Goal: Navigation & Orientation: Understand site structure

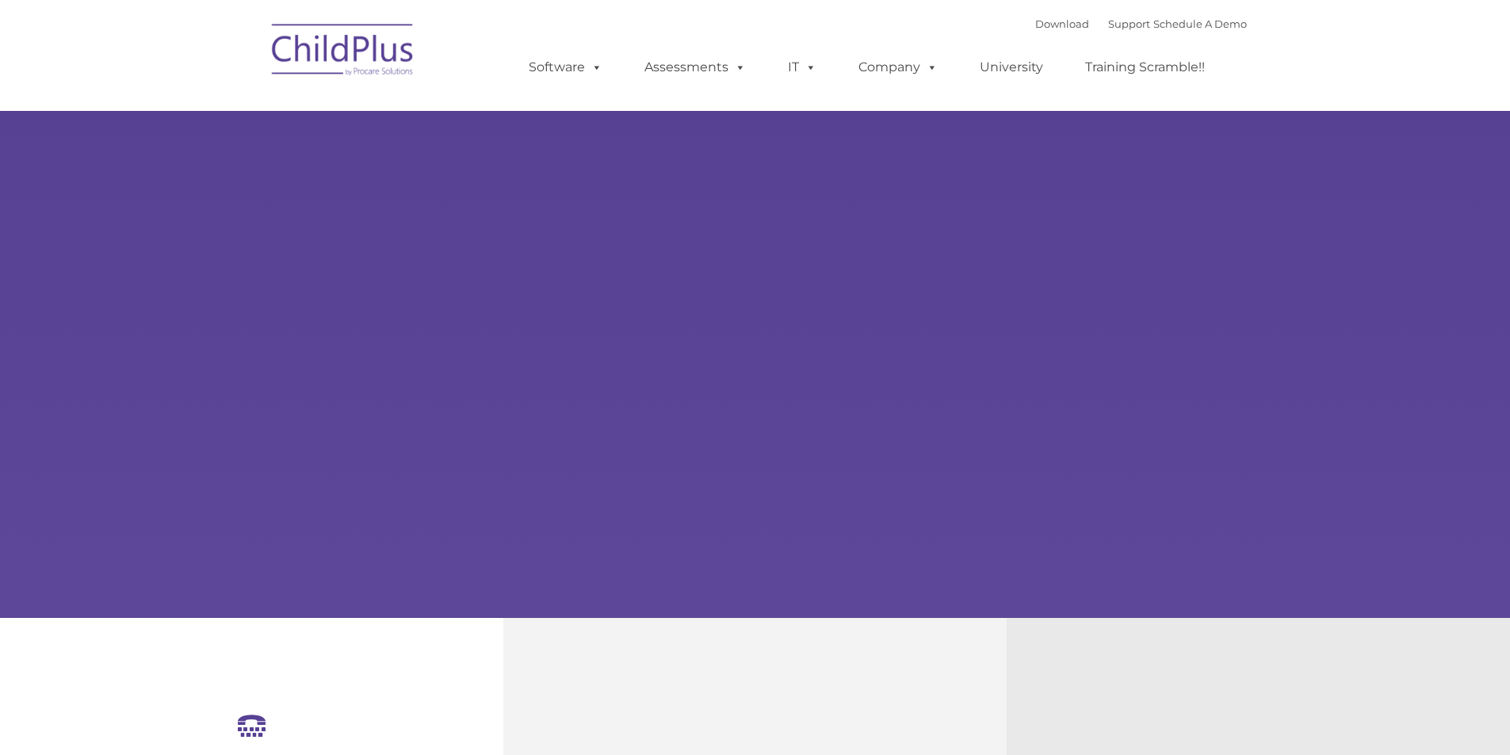
select select "MEDIUM"
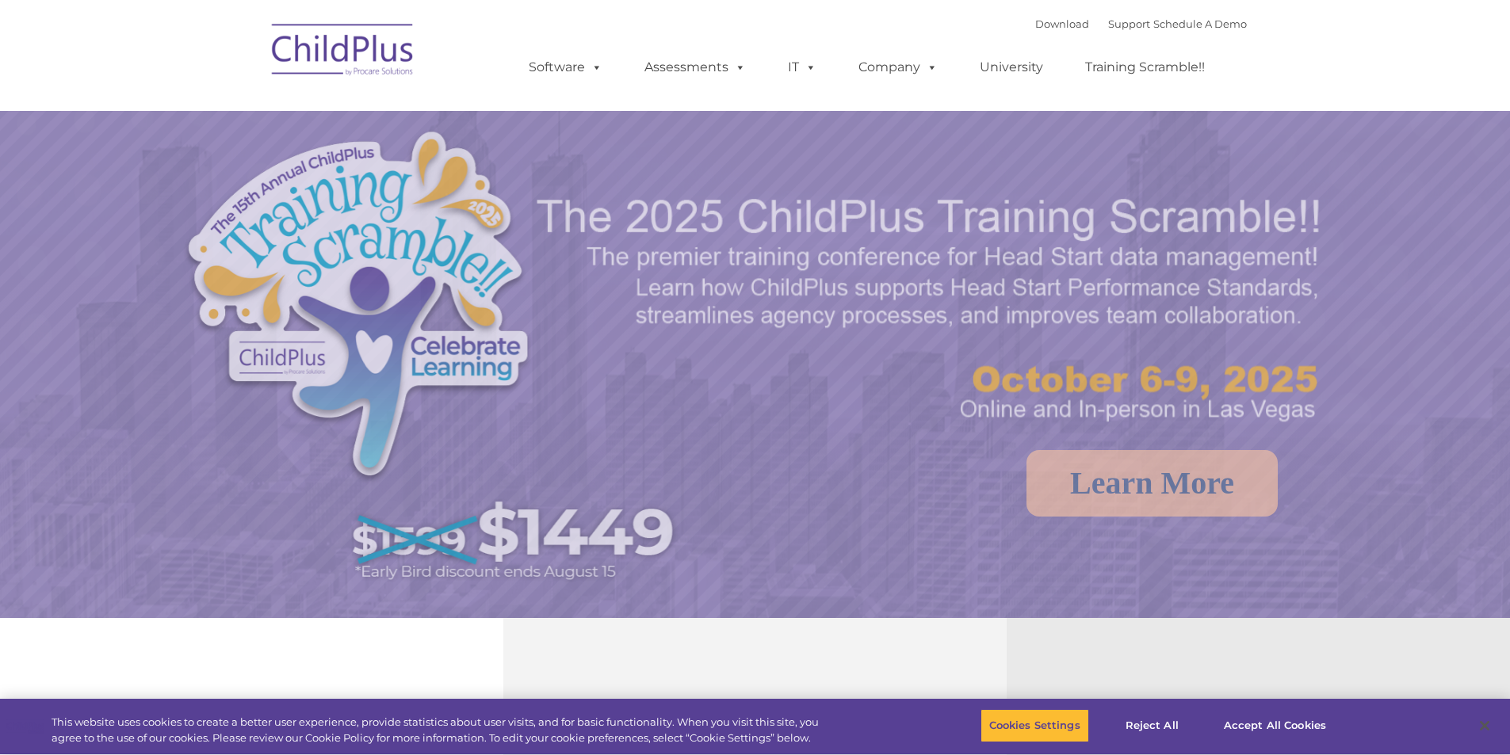
select select "MEDIUM"
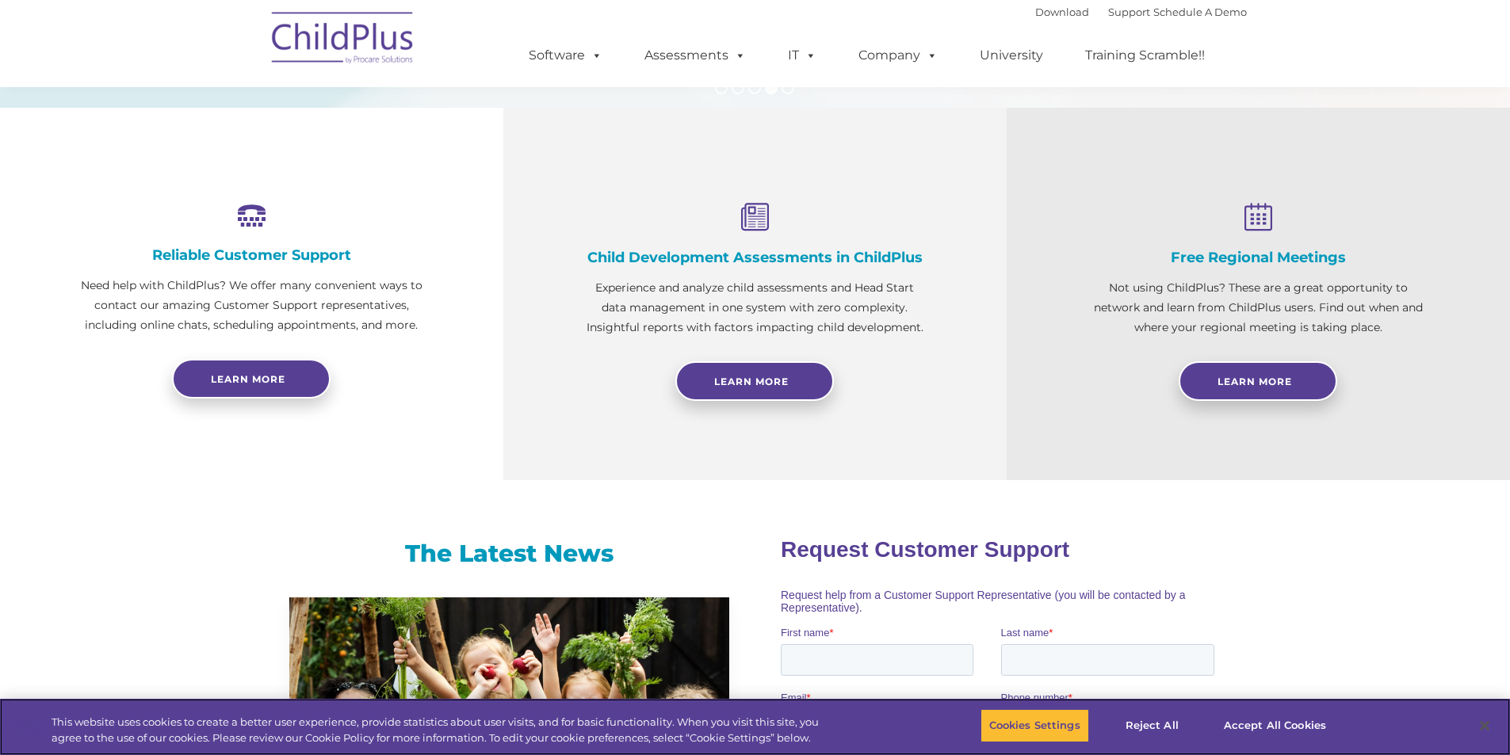
scroll to position [512, 0]
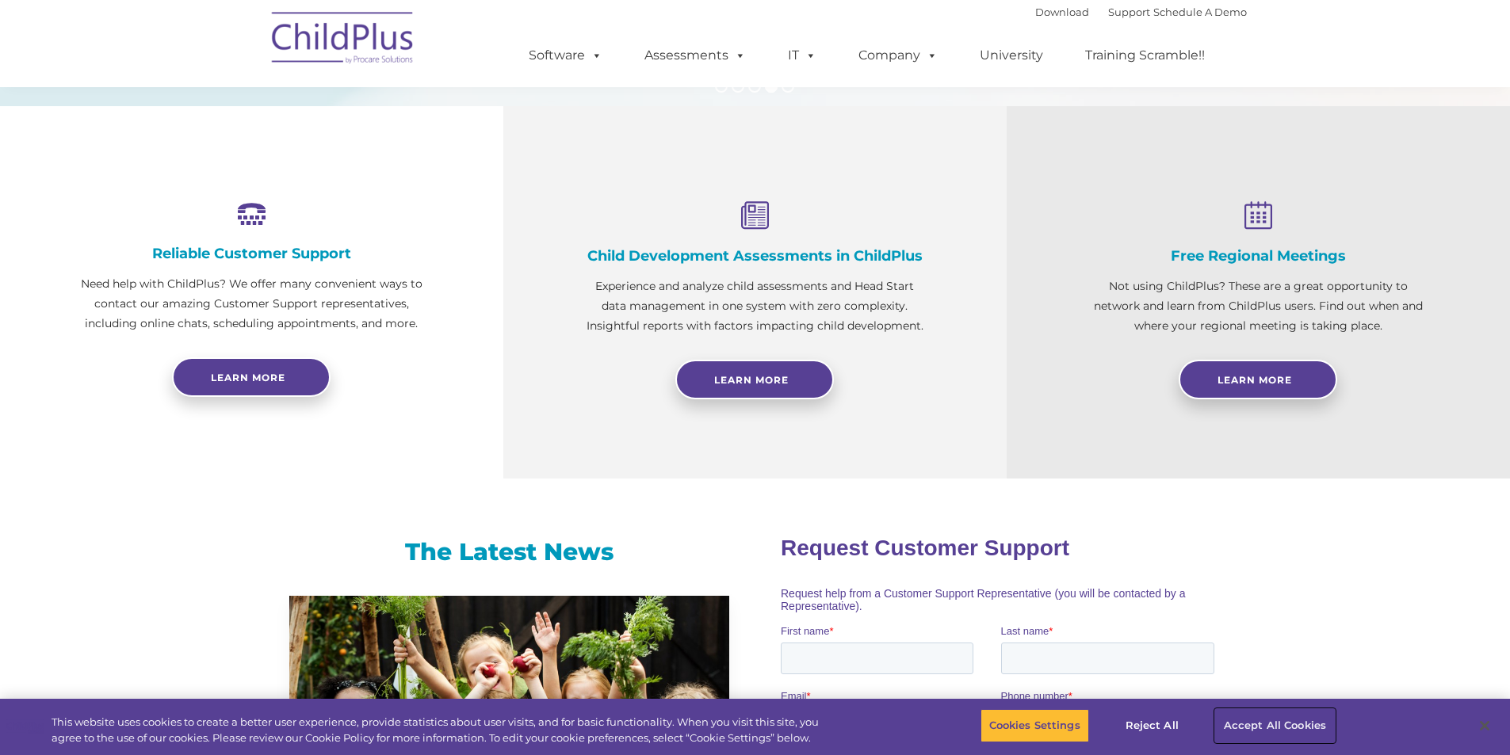
click at [1290, 730] on button "Accept All Cookies" at bounding box center [1275, 725] width 120 height 33
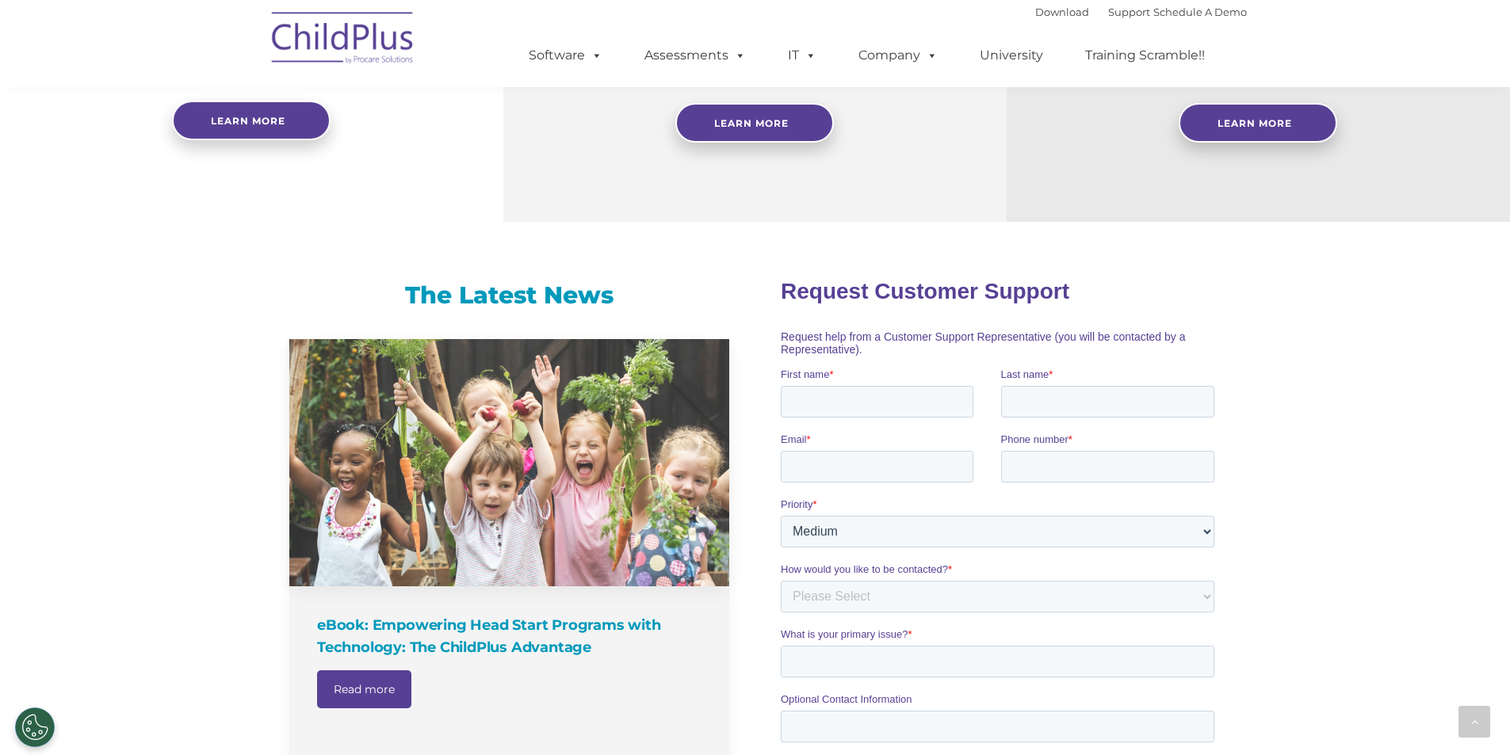
scroll to position [1522, 0]
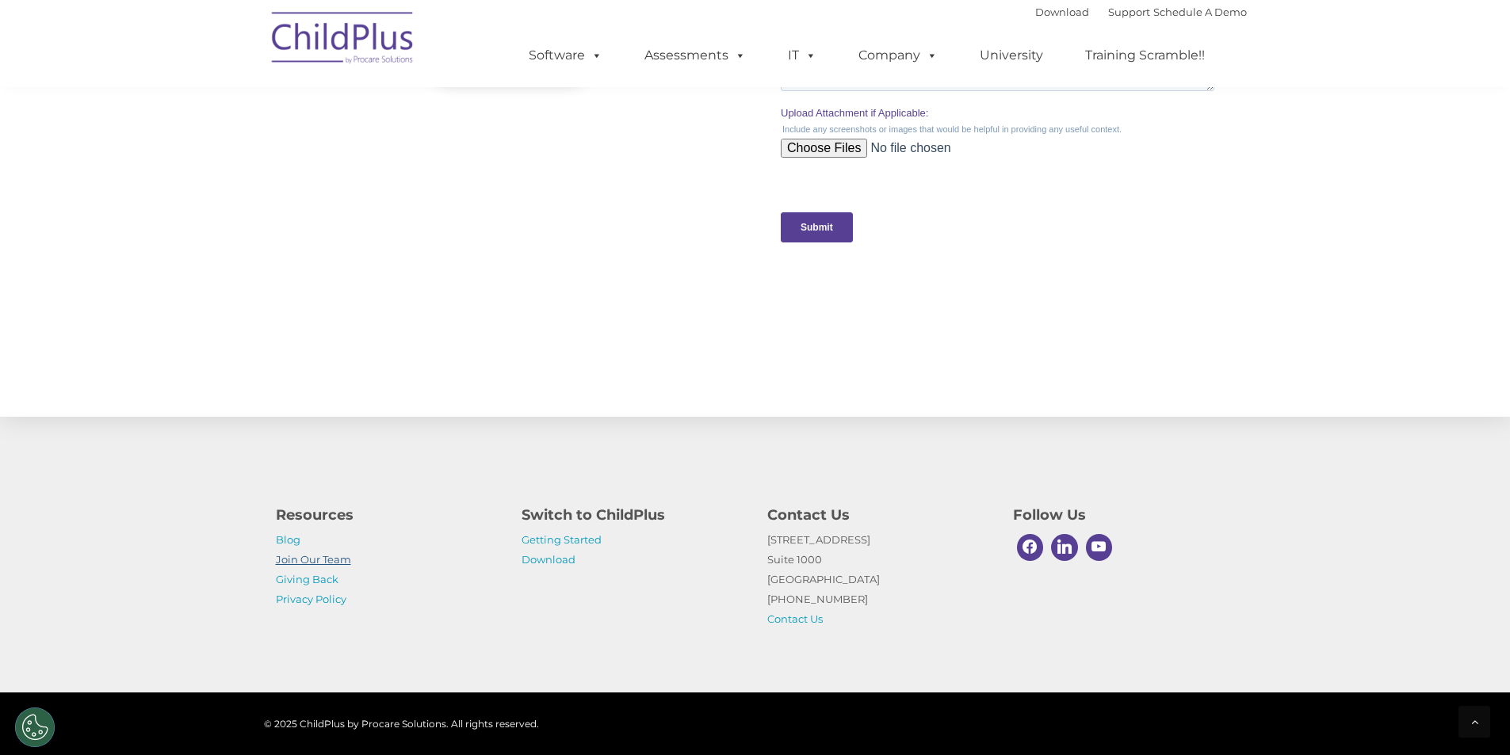
click at [323, 560] on link "Join Our Team" at bounding box center [313, 559] width 75 height 13
click at [359, 32] on img at bounding box center [343, 40] width 159 height 79
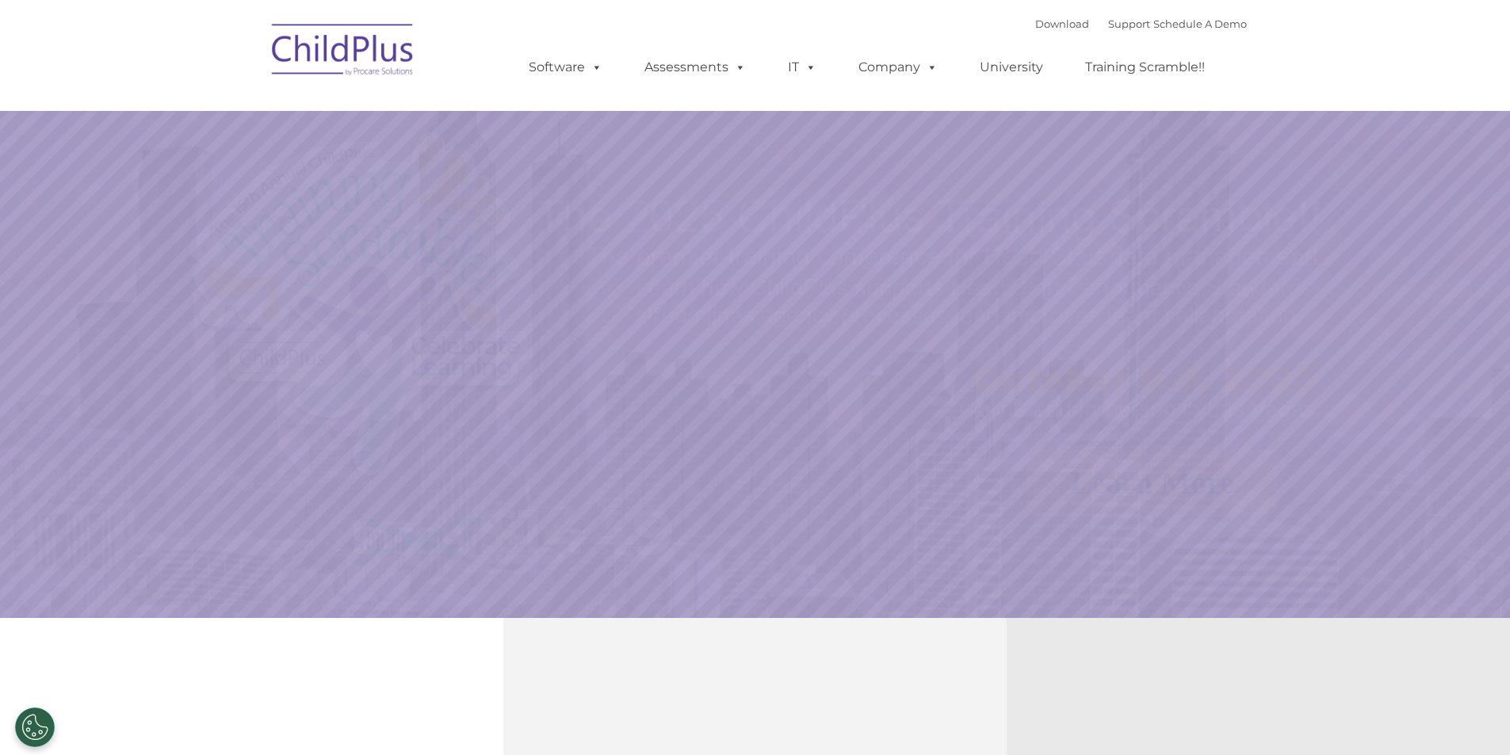
select select "MEDIUM"
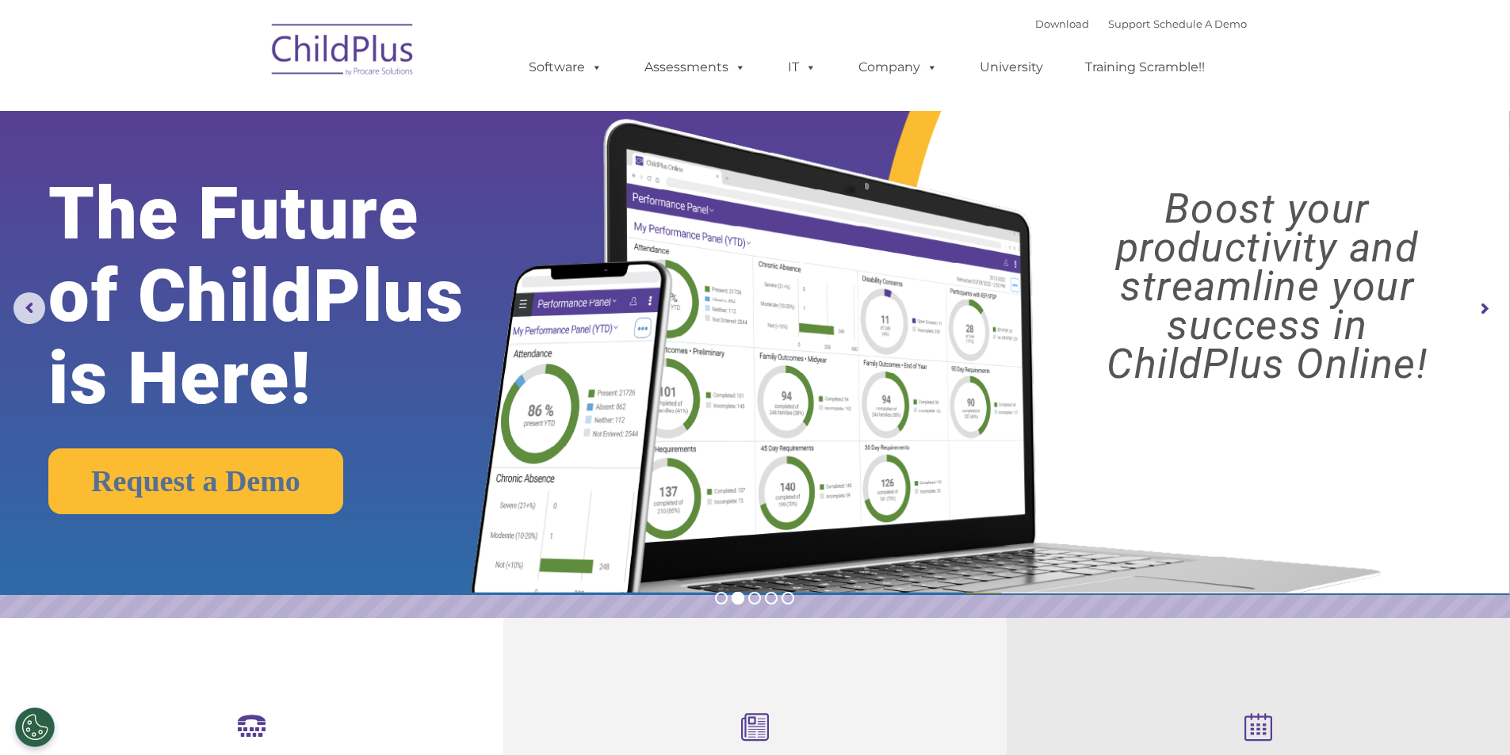
click at [397, 59] on img at bounding box center [343, 52] width 159 height 79
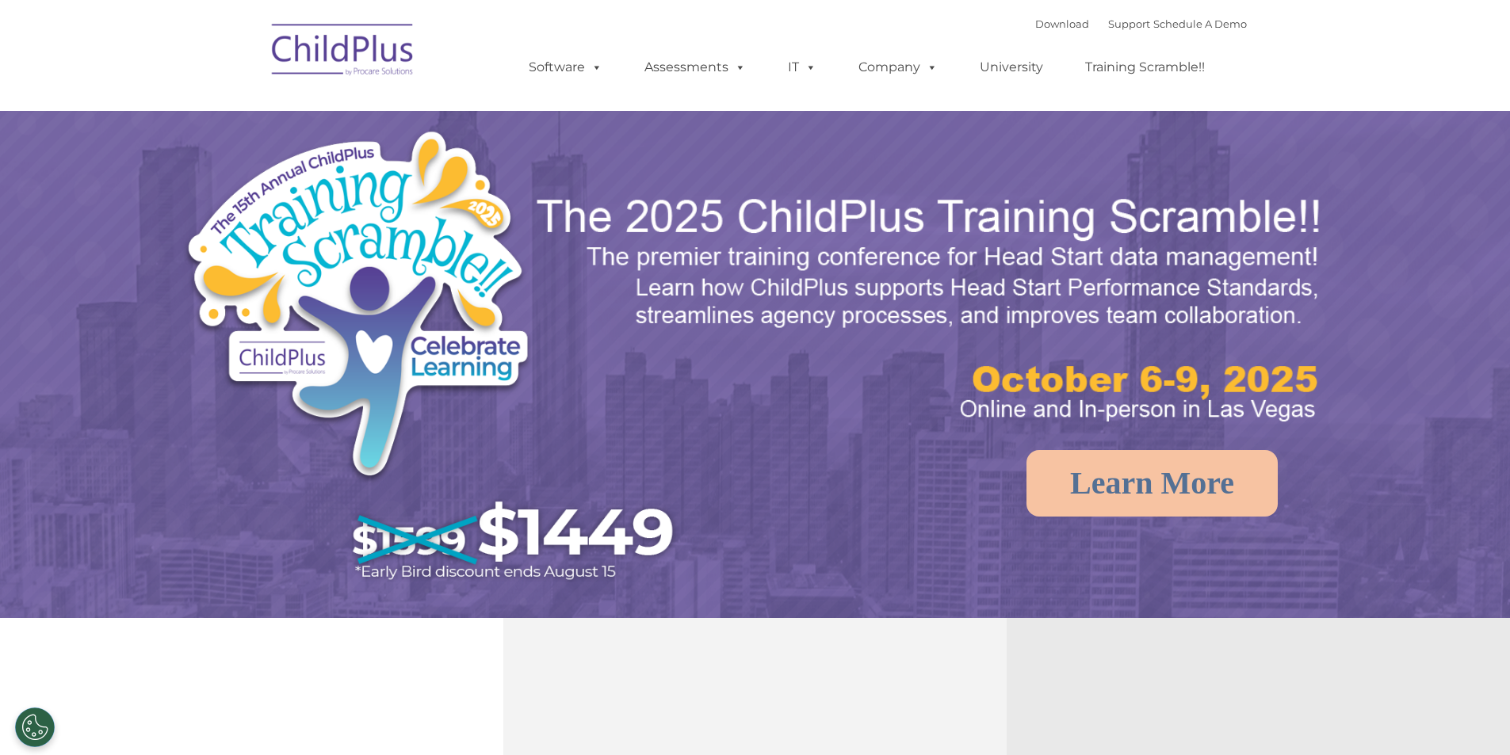
select select "MEDIUM"
